Goal: Communication & Community: Ask a question

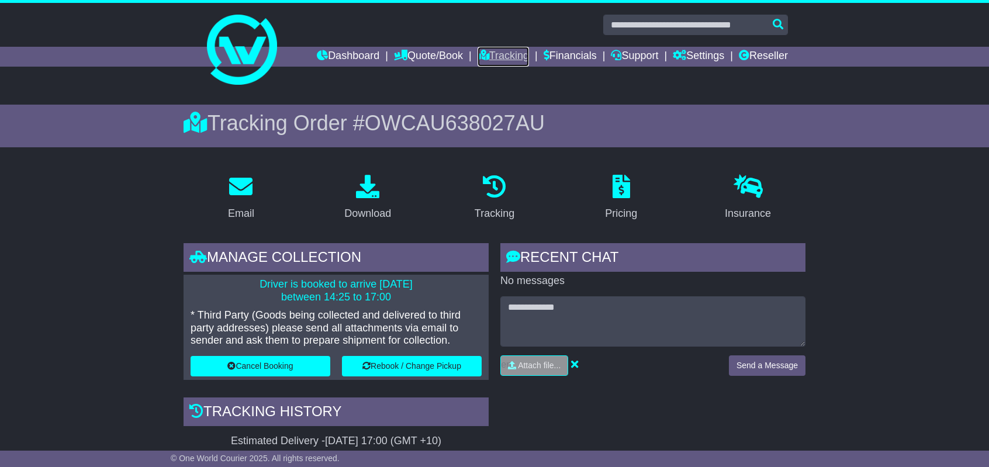
click at [503, 53] on link "Tracking" at bounding box center [503, 57] width 51 height 20
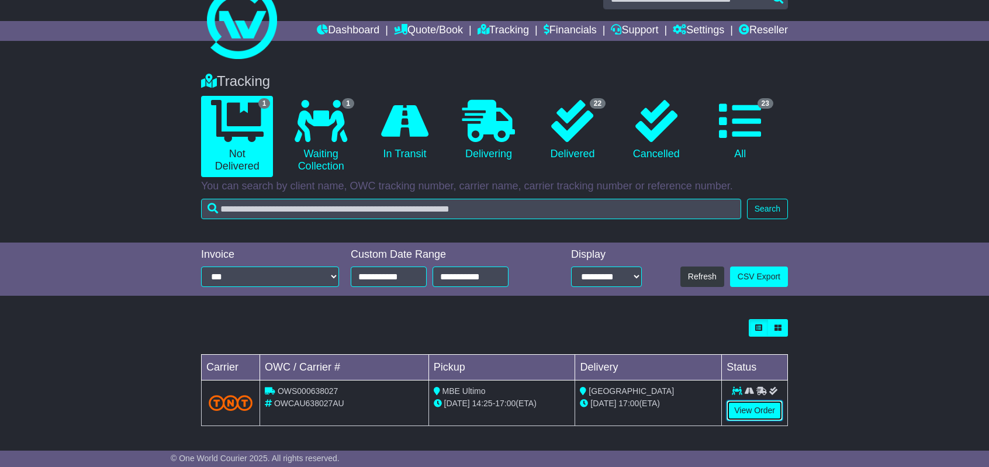
click at [755, 410] on link "View Order" at bounding box center [755, 411] width 56 height 20
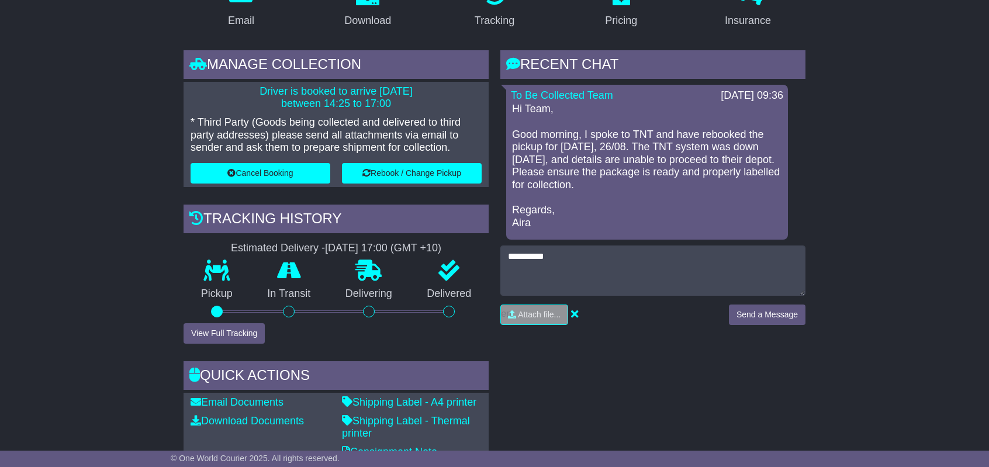
type textarea "**********"
drag, startPoint x: 0, startPoint y: 0, endPoint x: 779, endPoint y: 327, distance: 844.7
click at [779, 325] on button "Send a Message" at bounding box center [767, 315] width 77 height 20
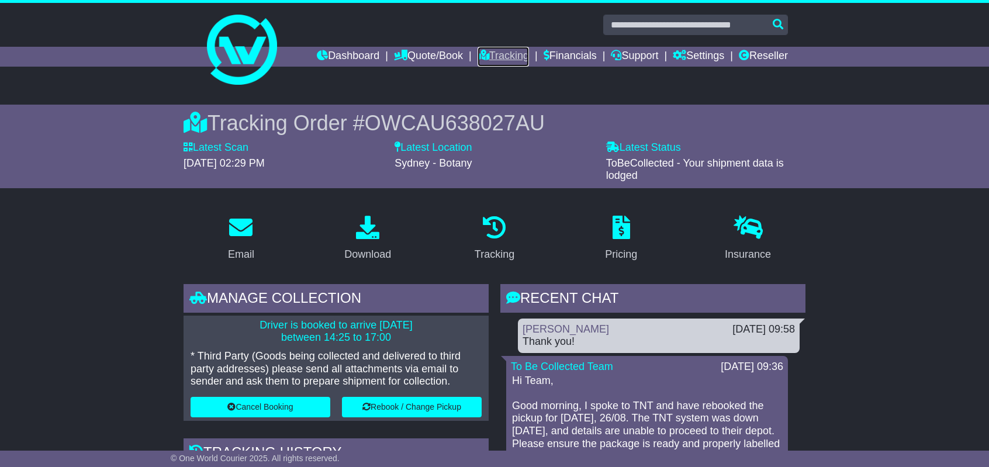
click at [508, 54] on link "Tracking" at bounding box center [503, 57] width 51 height 20
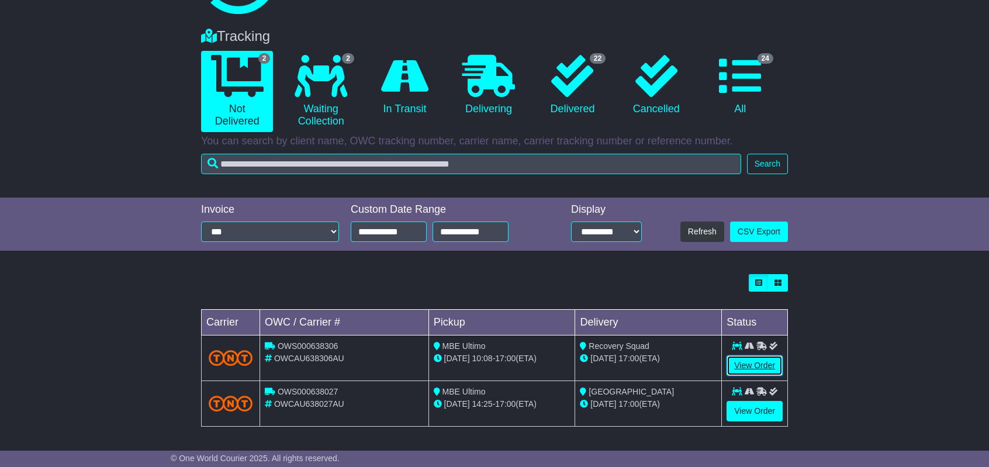
click at [755, 364] on link "View Order" at bounding box center [755, 366] width 56 height 20
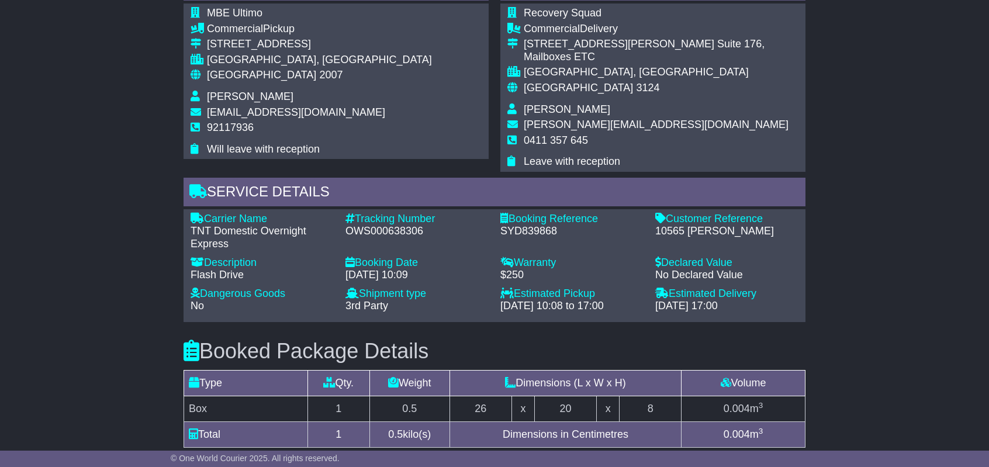
scroll to position [819, 0]
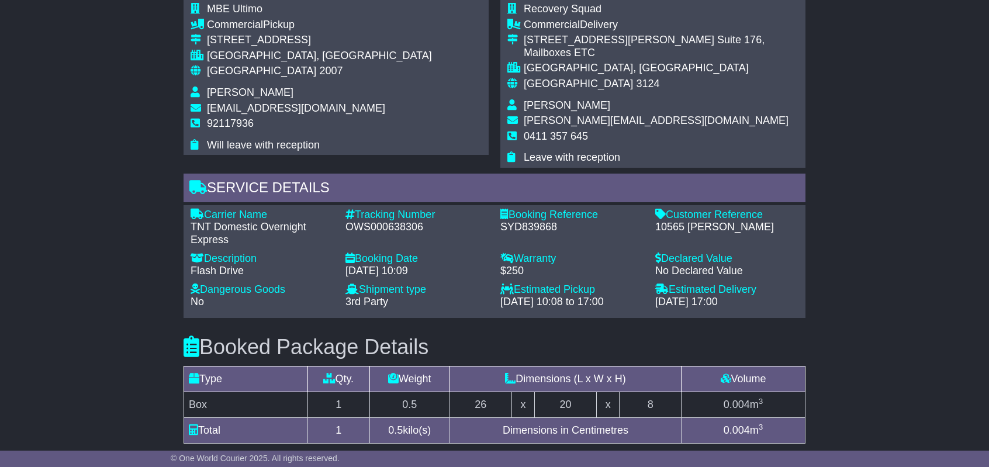
click at [391, 228] on div "OWS000638306" at bounding box center [417, 227] width 143 height 13
copy div "OWS000638306"
